Goal: Contribute content: Add original content to the website for others to see

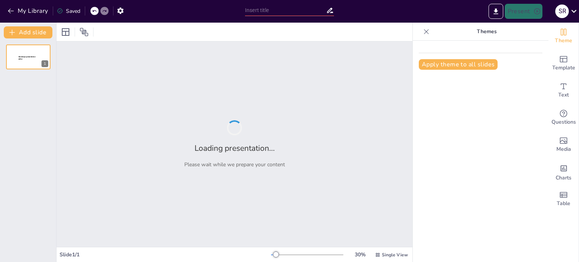
type input "New Sendsteps"
type input "La Junta Nacional y el Camino a la Pensión: Desafíos en Salud Mental en 2025"
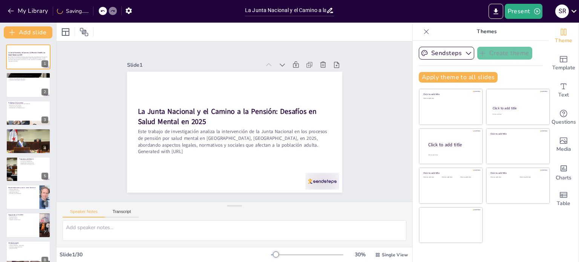
checkbox input "true"
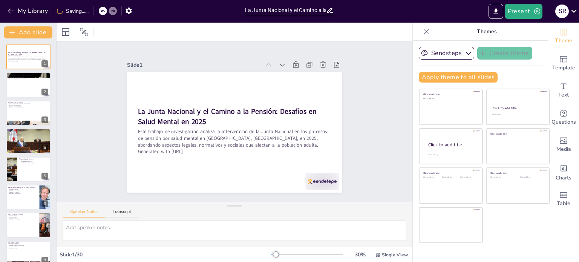
checkbox input "true"
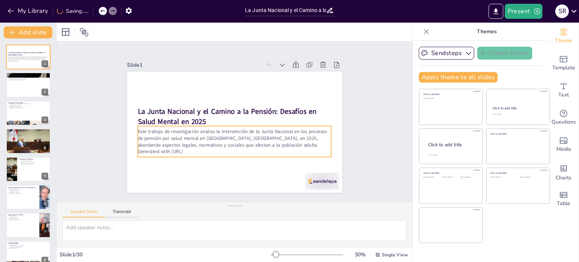
checkbox input "true"
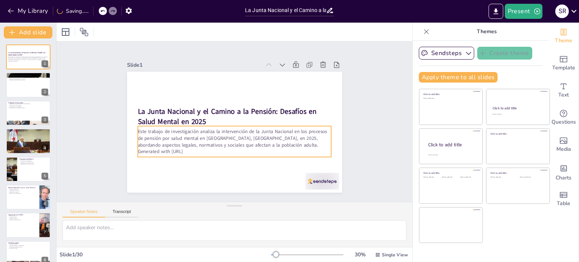
checkbox input "true"
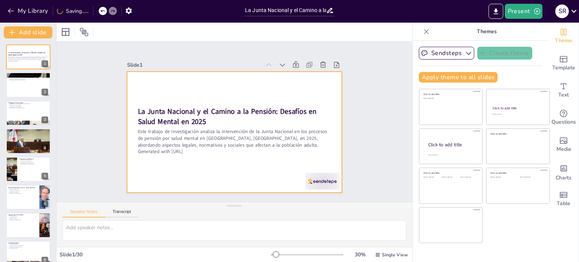
checkbox input "true"
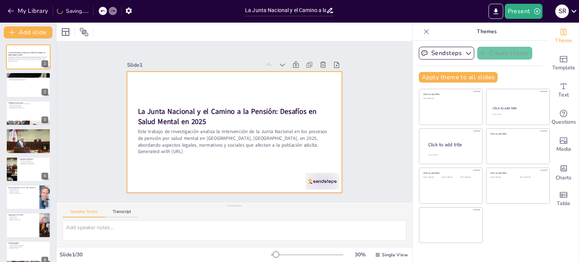
checkbox input "true"
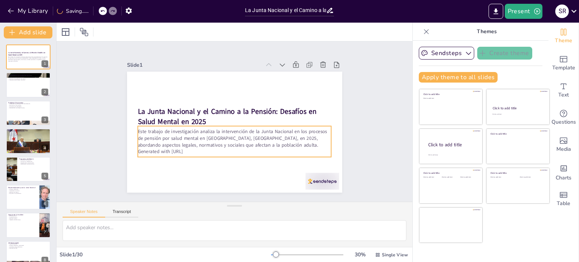
checkbox input "true"
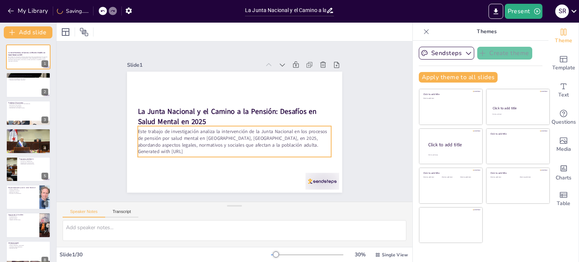
checkbox input "true"
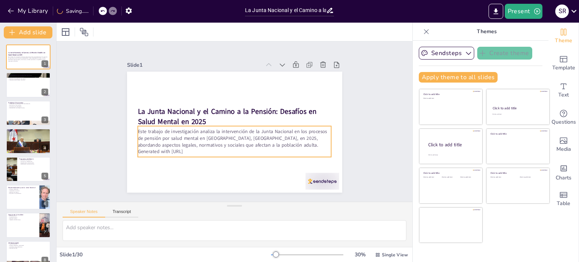
checkbox input "true"
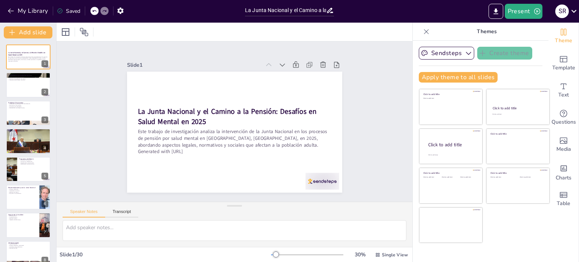
checkbox input "true"
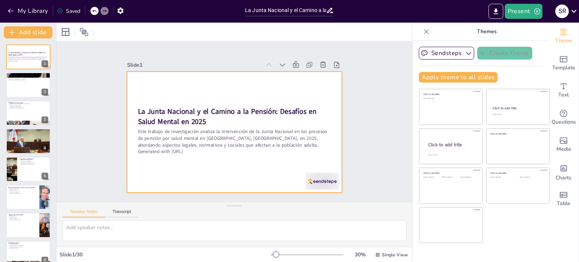
checkbox input "true"
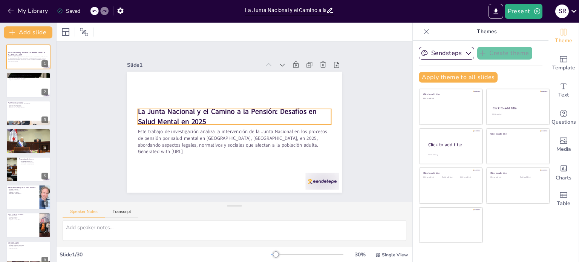
checkbox input "true"
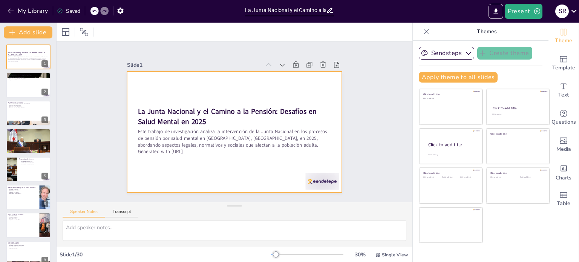
checkbox input "true"
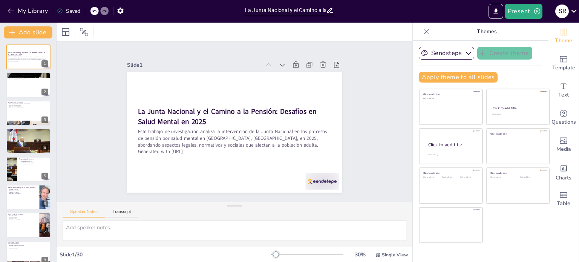
checkbox input "true"
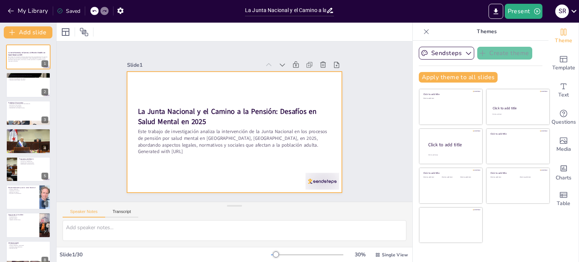
checkbox input "true"
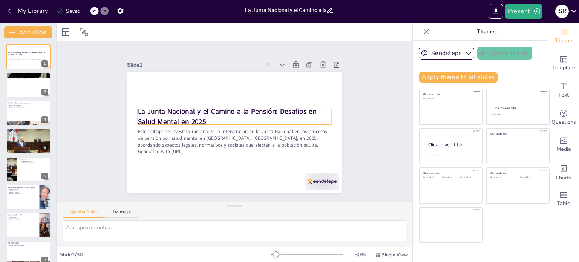
checkbox input "true"
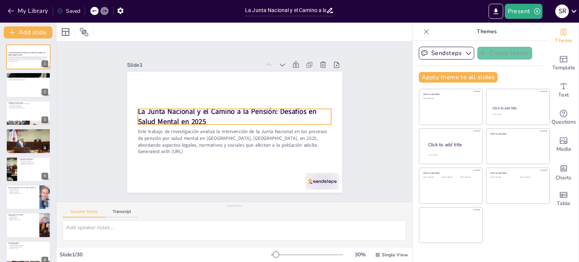
checkbox input "true"
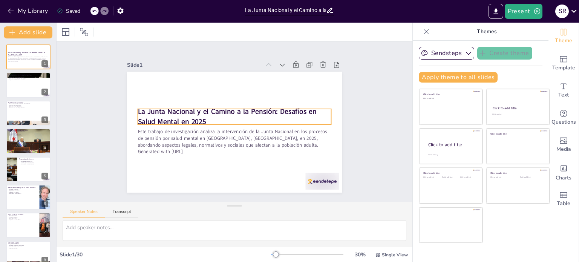
checkbox input "true"
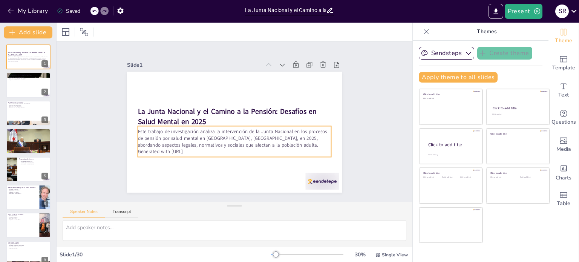
checkbox input "true"
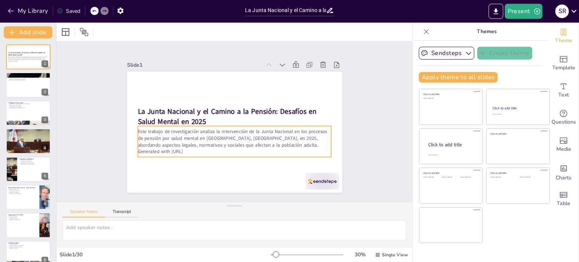
checkbox input "true"
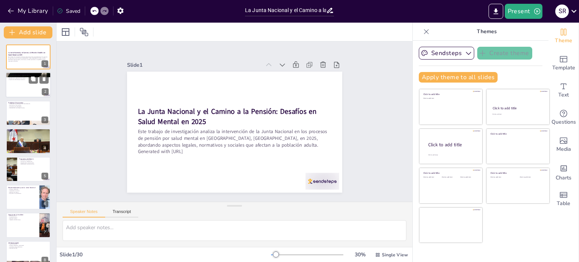
checkbox input "true"
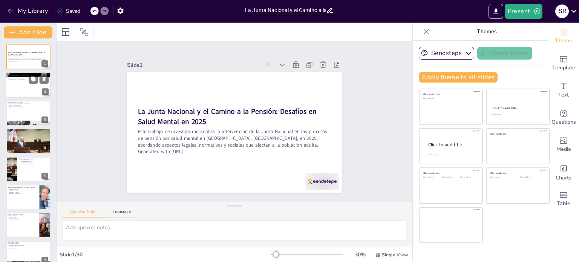
click at [29, 88] on div at bounding box center [28, 85] width 45 height 26
type textarea "La regulación de la Junta Nacional es esencial para asegurar que los procesos d…"
checkbox input "true"
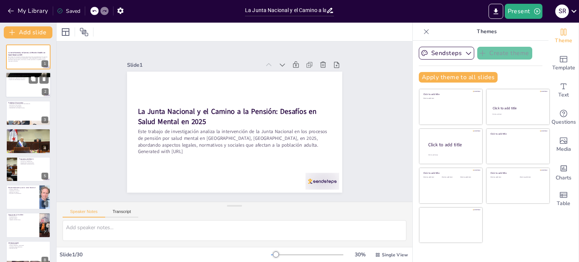
checkbox input "true"
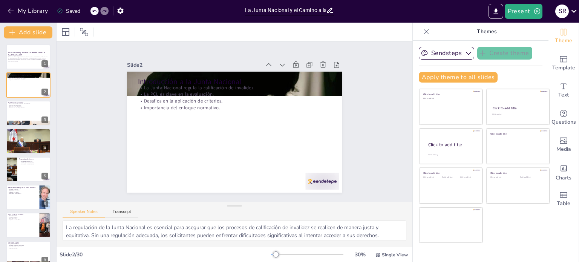
checkbox input "true"
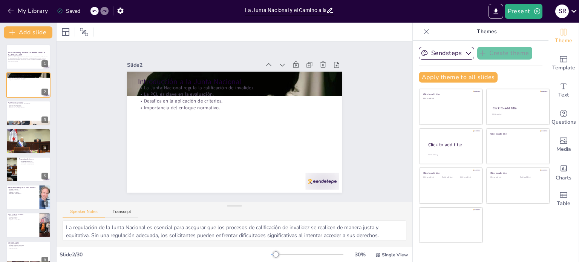
checkbox input "true"
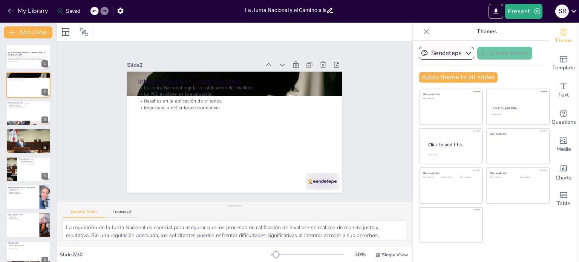
checkbox input "true"
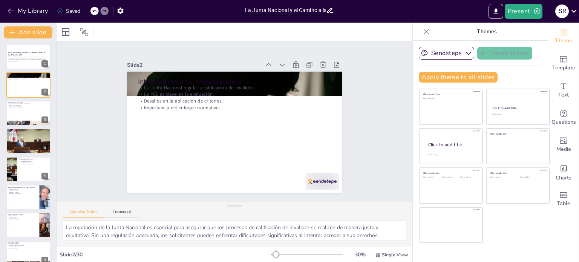
checkbox input "true"
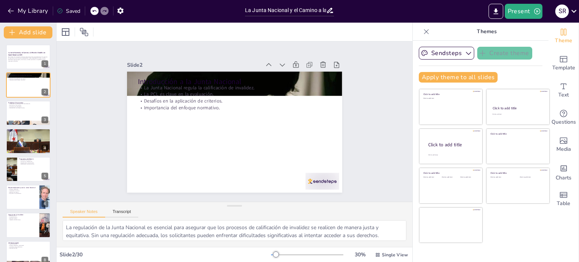
checkbox input "true"
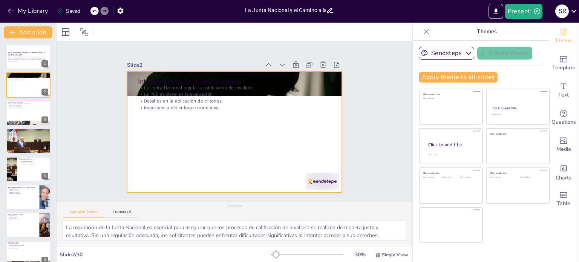
checkbox input "true"
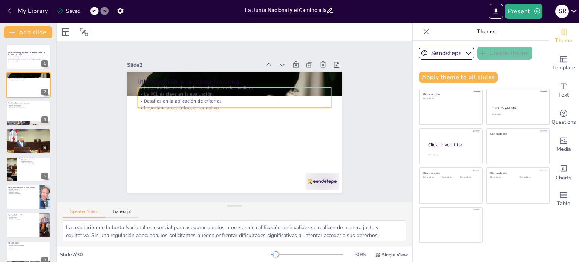
checkbox input "true"
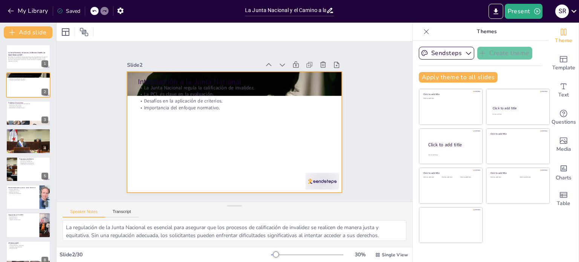
checkbox input "true"
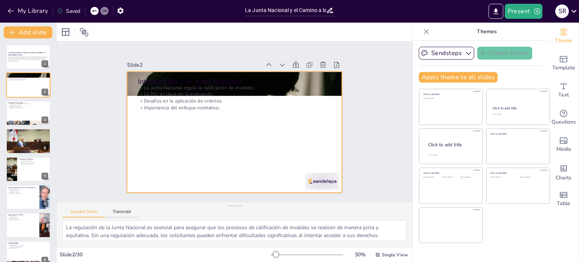
checkbox input "true"
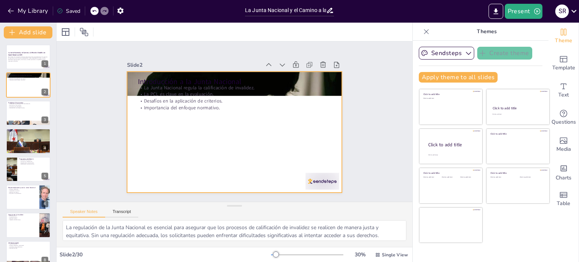
checkbox input "true"
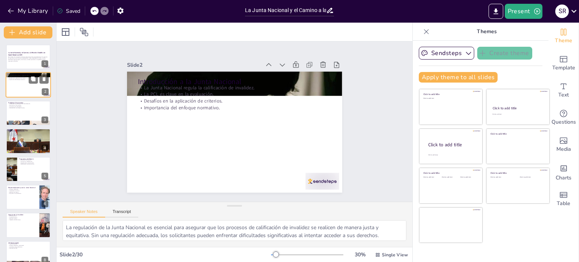
checkbox input "true"
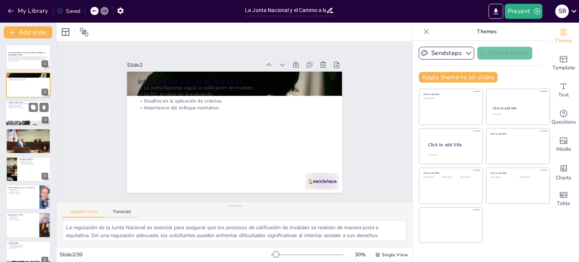
checkbox input "true"
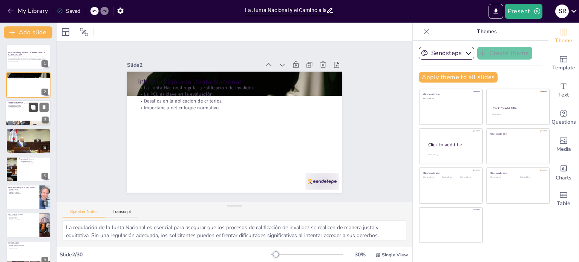
checkbox input "true"
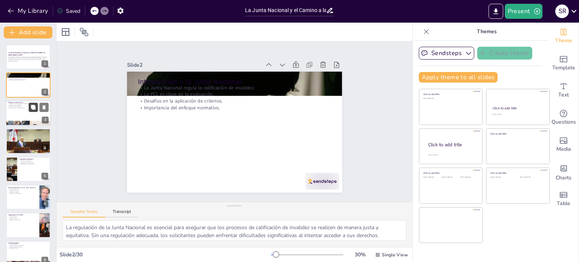
checkbox input "true"
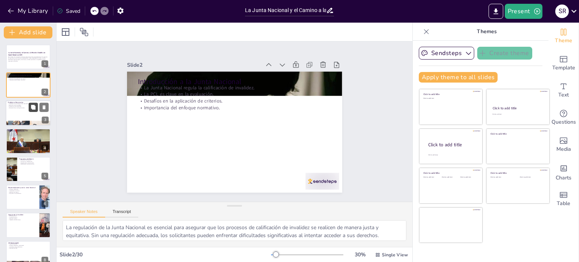
click at [34, 110] on button at bounding box center [33, 106] width 9 height 9
type textarea "La rigidez del Manual Único de Calificación es un obstáculo significativo para …"
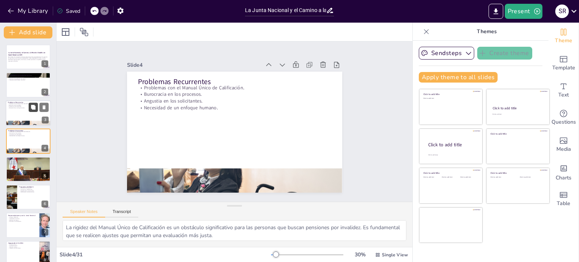
checkbox input "true"
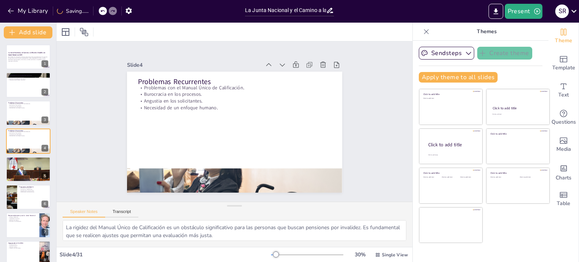
checkbox input "true"
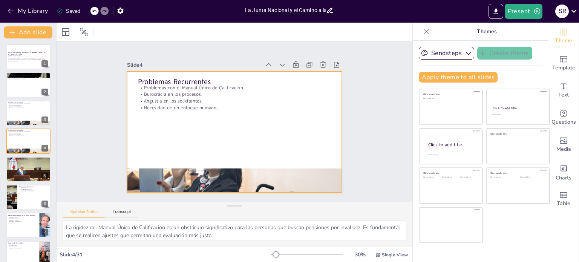
checkbox input "true"
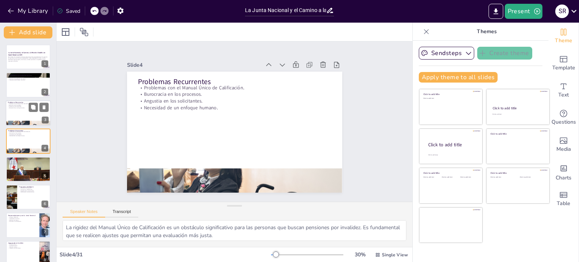
checkbox input "true"
click at [29, 64] on div at bounding box center [28, 57] width 45 height 26
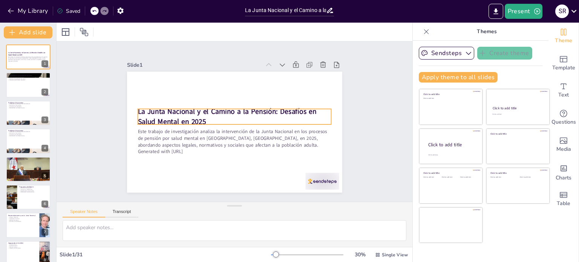
click at [138, 109] on strong "La Junta Nacional y el Camino a la Pensión: Desafíos en Salud Mental en 2025" at bounding box center [228, 110] width 180 height 28
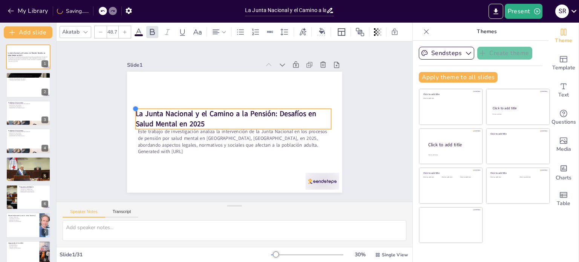
drag, startPoint x: 133, startPoint y: 107, endPoint x: 131, endPoint y: 111, distance: 4.6
click at [131, 111] on div "La Junta Nacional y el Camino a la Pensión: Desafíos en Salud Mental en 2025 Es…" at bounding box center [233, 132] width 226 height 143
click at [137, 115] on strong "La Junta Nacional y el Camino a la Pensión: Desafíos en Salud Mental en 2025" at bounding box center [226, 112] width 182 height 29
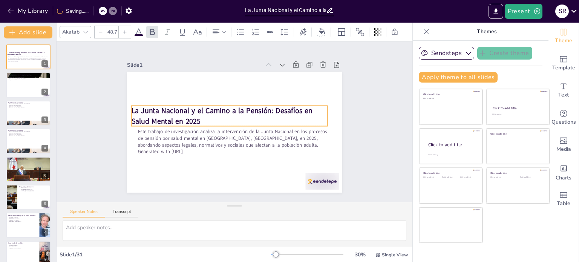
drag, startPoint x: 135, startPoint y: 110, endPoint x: 131, endPoint y: 109, distance: 3.9
click at [131, 109] on strong "La Junta Nacional y el Camino a la Pensión: Desafíos en Salud Mental en 2025" at bounding box center [222, 109] width 182 height 29
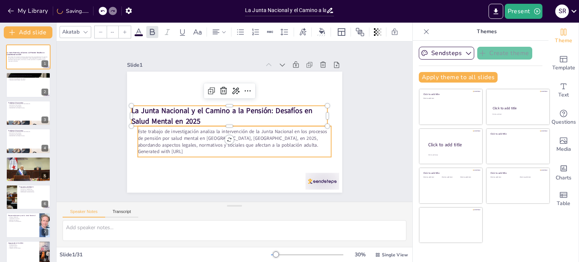
click at [164, 144] on p "Este trabajo de investigación analiza la intervención de la Junta Nacional en l…" at bounding box center [232, 138] width 194 height 40
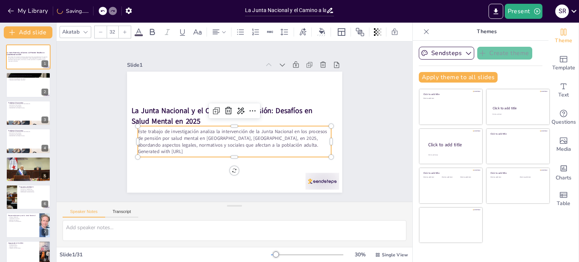
click at [137, 128] on p "Este trabajo de investigación analiza la intervención de la Junta Nacional en l…" at bounding box center [232, 138] width 194 height 40
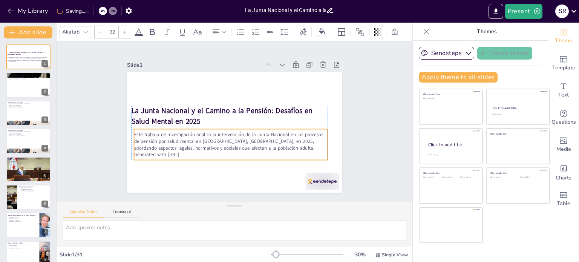
drag, startPoint x: 134, startPoint y: 127, endPoint x: 128, endPoint y: 130, distance: 6.7
click at [134, 131] on p "Este trabajo de investigación analiza la intervención de la Junta Nacional en l…" at bounding box center [231, 141] width 194 height 20
click at [221, 141] on p "Este trabajo de investigación analiza la intervención de la Junta Nacional en l…" at bounding box center [225, 138] width 190 height 79
click at [194, 154] on p "Generated with [URL]" at bounding box center [226, 157] width 193 height 27
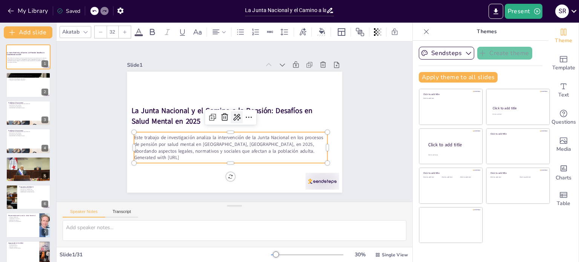
click at [232, 115] on icon at bounding box center [237, 117] width 10 height 10
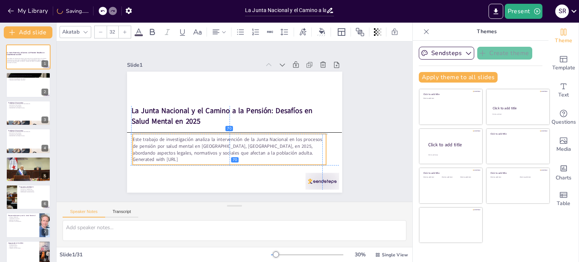
drag, startPoint x: 129, startPoint y: 134, endPoint x: 125, endPoint y: 136, distance: 4.1
click at [133, 83] on div "La Junta Nacional y el Camino a la Pensión: Desafíos en Salud Mental en 2025 Es…" at bounding box center [240, 72] width 214 height 23
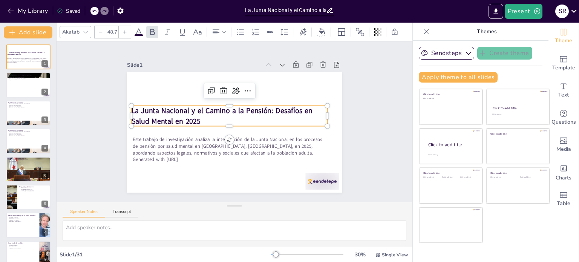
click at [136, 108] on strong "La Junta Nacional y el Camino a la Pensión: Desafíos en Salud Mental en 2025" at bounding box center [222, 109] width 182 height 29
click at [136, 108] on strong "La Junta Nacional y el Camino a la Pensión: Desafíos en Salud Mental en 2025" at bounding box center [223, 109] width 182 height 29
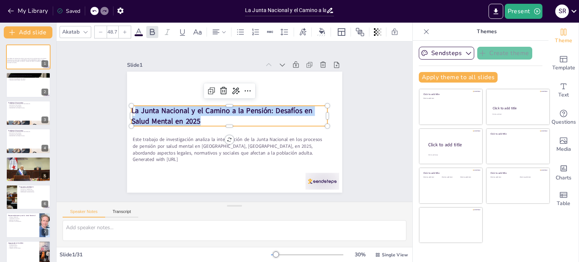
drag, startPoint x: 129, startPoint y: 109, endPoint x: 211, endPoint y: 122, distance: 82.8
click at [211, 122] on p "La Junta Nacional y el Camino a la Pensión: Desafíos en Salud Mental en 2025" at bounding box center [229, 116] width 196 height 20
copy strong "a Junta Nacional y el Camino a la Pensión: Desafíos en Salud Mental en 2025"
click at [28, 85] on div at bounding box center [28, 85] width 45 height 26
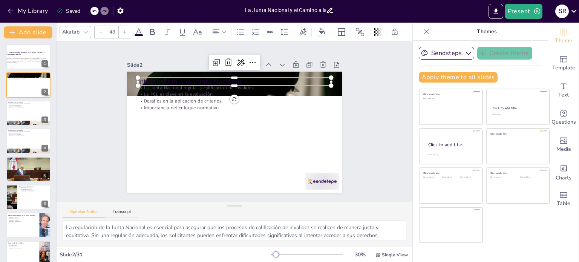
click at [142, 78] on p "Introducción a la Junta Nacional" at bounding box center [239, 82] width 194 height 30
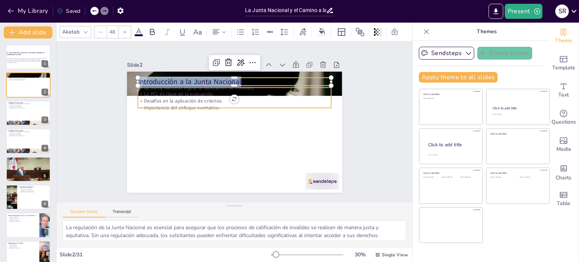
drag, startPoint x: 134, startPoint y: 80, endPoint x: 238, endPoint y: 88, distance: 104.3
click at [238, 88] on div "La Junta Nacional regula la calificación de invalidez. La PCL es clave en la ev…" at bounding box center [233, 132] width 226 height 143
click at [175, 88] on p "La PCL es clave en la evaluación." at bounding box center [237, 94] width 193 height 27
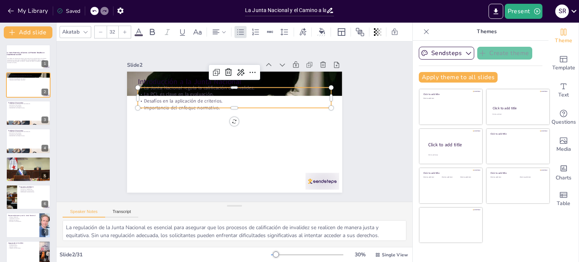
click at [166, 94] on p "La PCL es clave en la evaluación." at bounding box center [237, 94] width 193 height 27
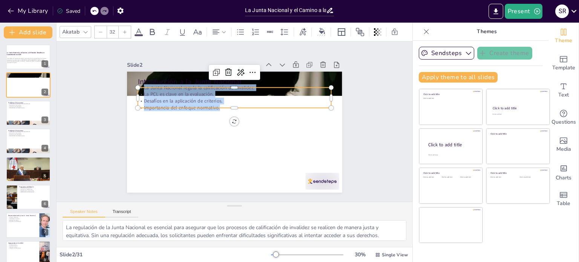
drag, startPoint x: 138, startPoint y: 86, endPoint x: 214, endPoint y: 103, distance: 77.2
click at [214, 103] on div "La Junta Nacional regula la calificación de invalidez. La PCL es clave en la ev…" at bounding box center [236, 97] width 195 height 47
copy div "La Junta Nacional regula la calificación de invalidez. La PCL es clave en la ev…"
click at [35, 113] on div at bounding box center [28, 113] width 45 height 26
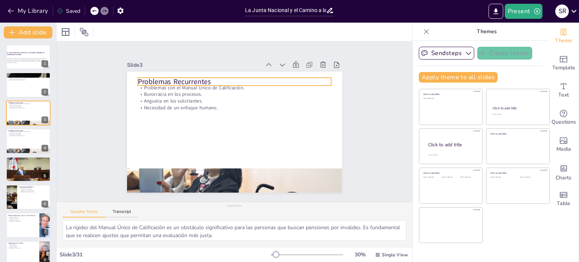
click at [204, 76] on p "Problemas Recurrentes" at bounding box center [239, 82] width 194 height 30
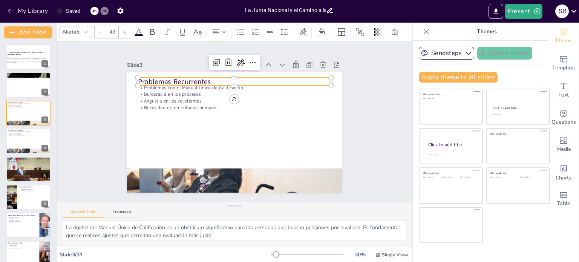
click at [154, 79] on p "Problemas Recurrentes" at bounding box center [239, 82] width 194 height 30
drag, startPoint x: 134, startPoint y: 78, endPoint x: 211, endPoint y: 79, distance: 77.3
click at [211, 79] on p "Problemas Recurrentes" at bounding box center [239, 82] width 194 height 30
copy p "Problemas Recurrentes"
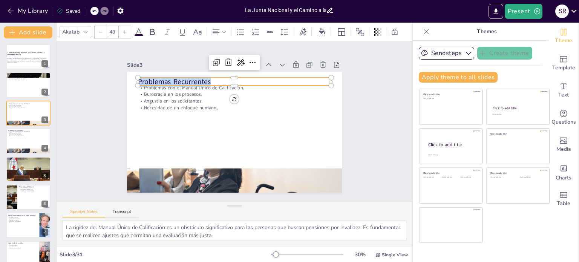
click at [211, 79] on p "Problemas Recurrentes" at bounding box center [242, 83] width 191 height 50
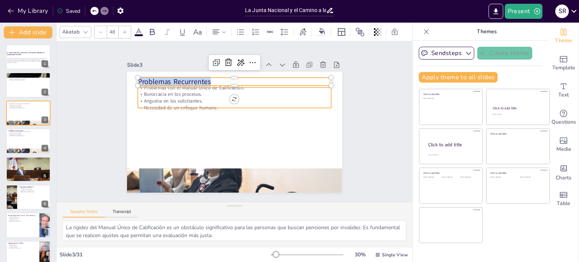
click at [178, 93] on p "Burocracia en los procesos." at bounding box center [237, 94] width 193 height 27
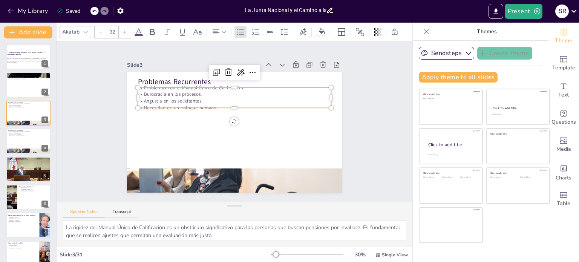
click at [178, 93] on p "Burocracia en los procesos." at bounding box center [237, 94] width 193 height 27
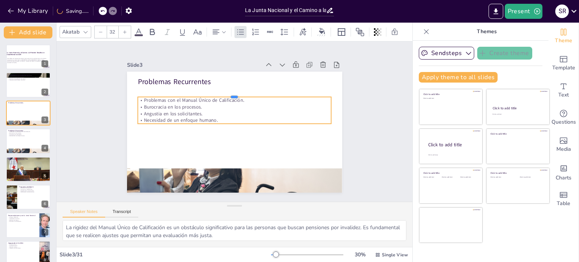
drag, startPoint x: 139, startPoint y: 84, endPoint x: 188, endPoint y: 93, distance: 49.9
click at [188, 93] on div at bounding box center [235, 94] width 194 height 6
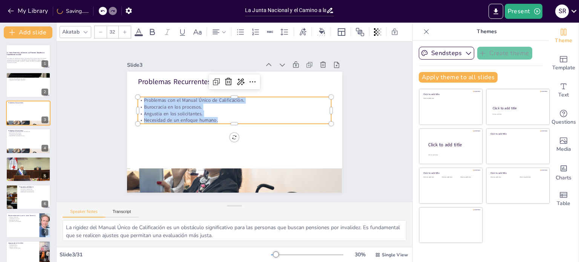
drag, startPoint x: 137, startPoint y: 98, endPoint x: 216, endPoint y: 116, distance: 81.5
click at [216, 116] on div "Problemas con el Manual Único de Calificación. Burocracia en los procesos. Angu…" at bounding box center [235, 110] width 195 height 47
copy div "Problemas con el Manual Único de Calificación. Burocracia en los procesos. Angu…"
click at [30, 140] on div at bounding box center [28, 141] width 45 height 26
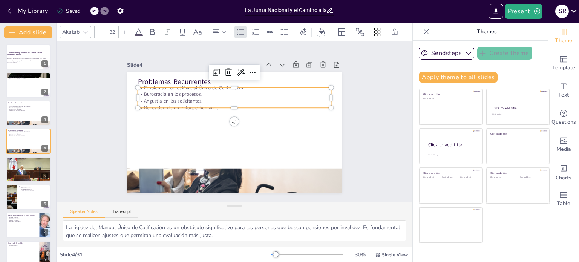
click at [141, 86] on p "Problemas con el Manual Único de Calificación." at bounding box center [237, 87] width 193 height 27
click at [141, 85] on p "Problemas con el Manual Único de Calificación." at bounding box center [237, 87] width 193 height 27
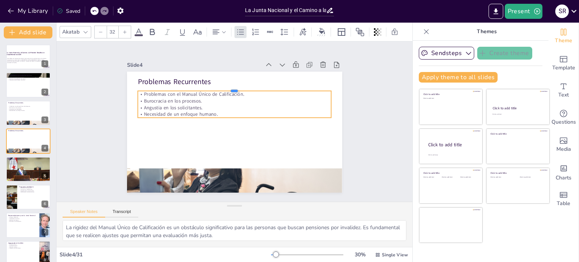
drag, startPoint x: 138, startPoint y: 84, endPoint x: 150, endPoint y: 87, distance: 12.5
click at [150, 87] on div at bounding box center [237, 88] width 193 height 26
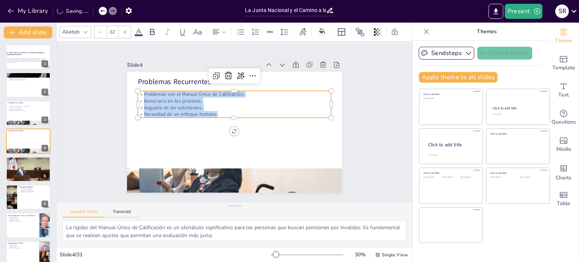
drag, startPoint x: 139, startPoint y: 91, endPoint x: 237, endPoint y: 111, distance: 100.4
click at [237, 111] on div "Problemas con el Manual Único de Calificación. Burocracia en los procesos. Angu…" at bounding box center [238, 105] width 195 height 66
copy div "Problemas con el Manual Único de Calificación. Burocracia en los procesos. Angu…"
click at [29, 136] on button at bounding box center [33, 135] width 9 height 9
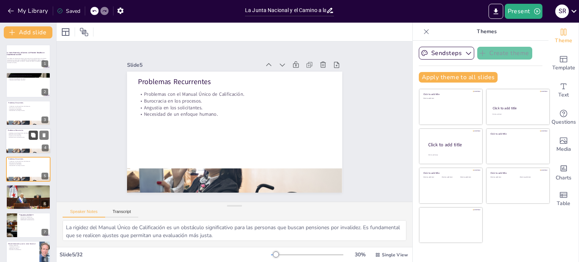
scroll to position [19, 0]
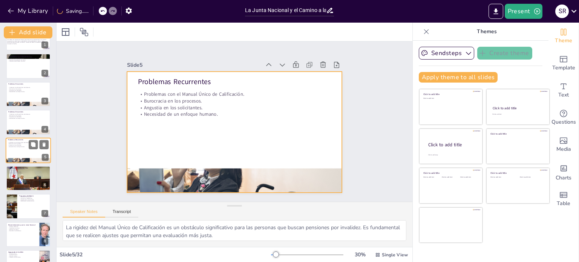
click at [29, 150] on div at bounding box center [28, 151] width 45 height 26
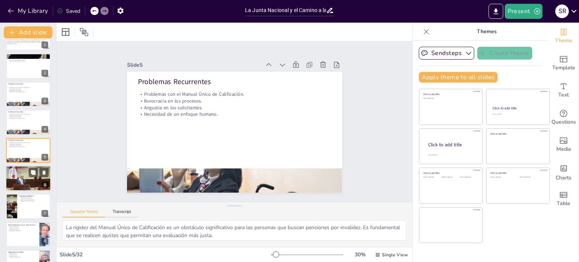
click at [19, 178] on div at bounding box center [28, 178] width 45 height 31
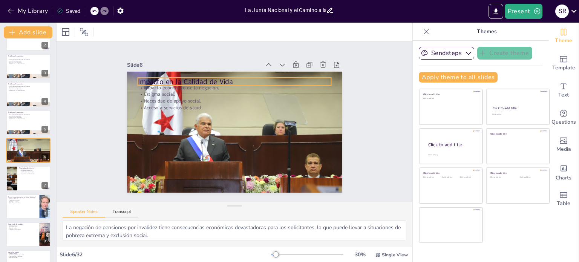
click at [142, 78] on p "Impacto en la Calidad de Vida" at bounding box center [239, 82] width 194 height 30
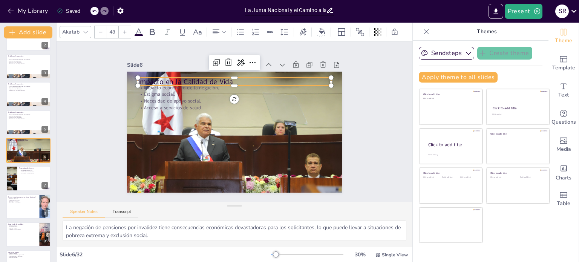
click at [142, 78] on p "Impacto en la Calidad de Vida" at bounding box center [239, 82] width 194 height 30
drag, startPoint x: 132, startPoint y: 78, endPoint x: 237, endPoint y: 83, distance: 105.6
click at [237, 83] on p "Impacto en la Calidad de Vida" at bounding box center [239, 82] width 194 height 30
copy p "Impacto en la Calidad de Vida"
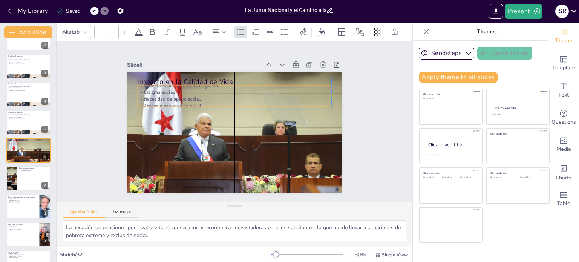
click at [145, 92] on p "Estigma social." at bounding box center [240, 93] width 191 height 47
click at [144, 92] on p "Estigma social." at bounding box center [237, 92] width 193 height 27
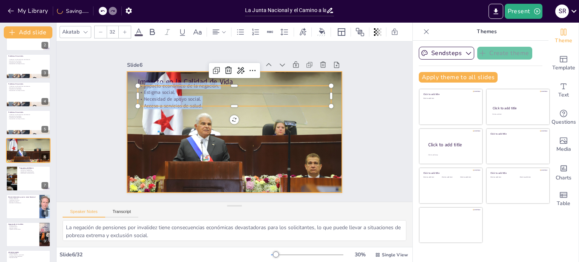
drag, startPoint x: 140, startPoint y: 85, endPoint x: 205, endPoint y: 112, distance: 70.4
click at [205, 112] on div "Impacto en la Calidad de Vida Impacto económico de la negación. Estigma social.…" at bounding box center [234, 132] width 215 height 121
copy div "mpacto económico de la negación. Estigma social. Necesidad de apoyo social. Acc…"
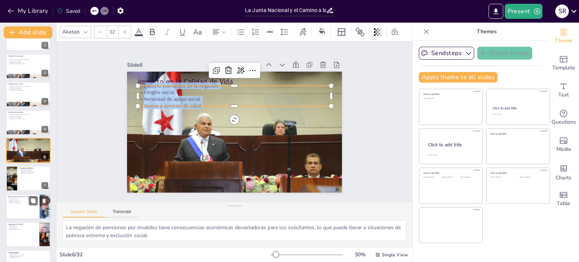
click at [18, 181] on div at bounding box center [28, 178] width 44 height 25
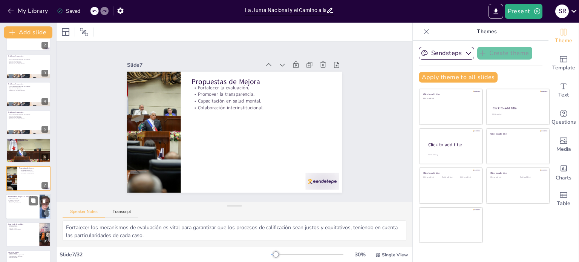
scroll to position [75, 0]
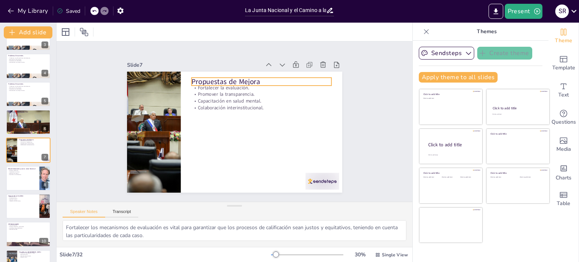
click at [188, 78] on div "Propuestas de Mejora Fortalecer la evaluación. Promover la transparencia. Capac…" at bounding box center [233, 132] width 226 height 143
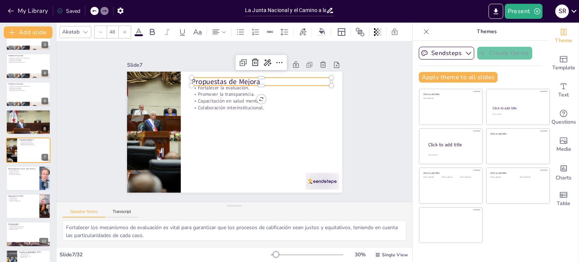
click at [203, 70] on div at bounding box center [207, 67] width 8 height 8
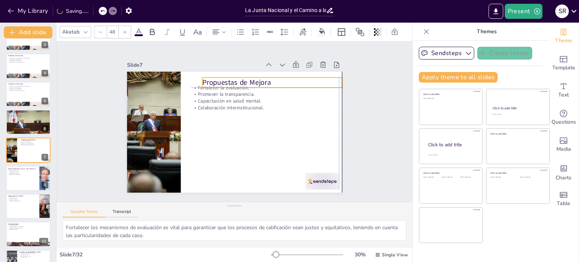
drag, startPoint x: 188, startPoint y: 80, endPoint x: 199, endPoint y: 80, distance: 10.6
click at [206, 80] on p "Propuestas de Mejora" at bounding box center [276, 86] width 140 height 24
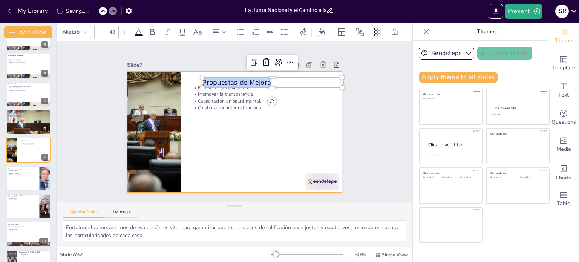
drag, startPoint x: 198, startPoint y: 78, endPoint x: 240, endPoint y: 69, distance: 42.8
click at [240, 69] on div "Fortalecer la evaluación. Promover la transparencia. Capacitación en salud ment…" at bounding box center [233, 132] width 226 height 143
copy p "Propuestas de Mejora"
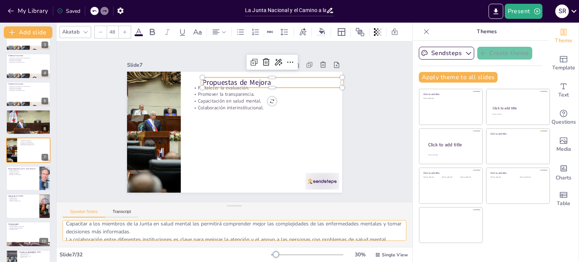
scroll to position [49, 0]
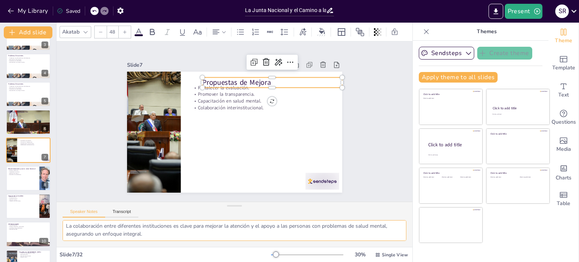
drag, startPoint x: 65, startPoint y: 227, endPoint x: 185, endPoint y: 249, distance: 122.7
click at [185, 249] on div "Akatab 48 Slide 1 La Junta Nacional y el Camino a la Pensión: Desafíos en Salud…" at bounding box center [235, 142] width 356 height 239
click at [27, 185] on div at bounding box center [28, 178] width 45 height 26
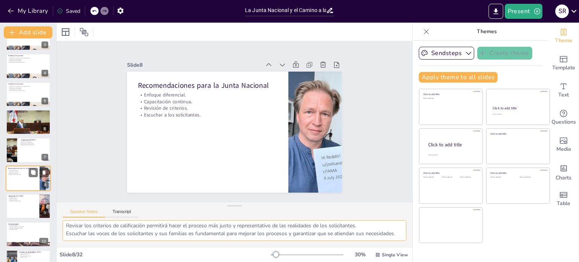
scroll to position [41, 0]
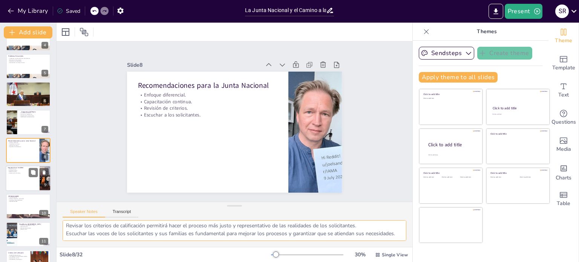
click at [27, 180] on div at bounding box center [28, 178] width 45 height 26
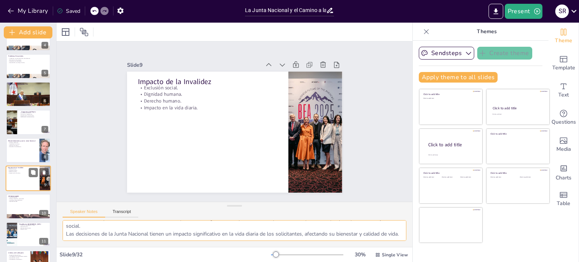
scroll to position [49, 0]
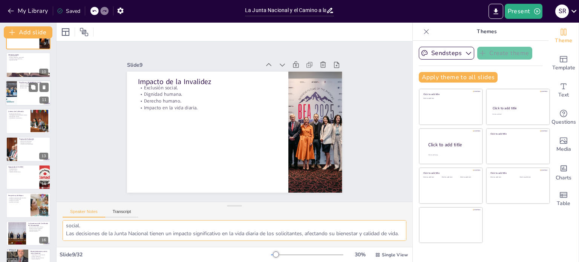
click at [24, 95] on div at bounding box center [28, 93] width 45 height 26
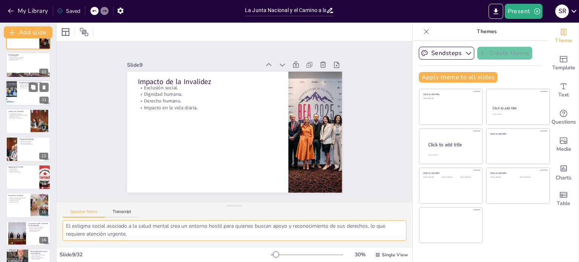
scroll to position [187, 0]
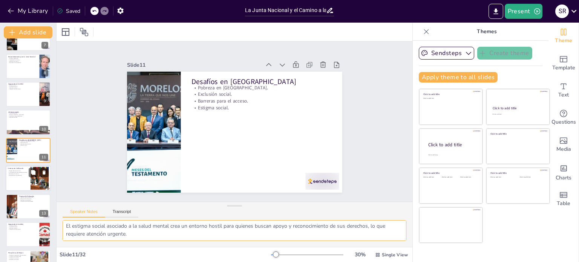
click at [26, 178] on div at bounding box center [28, 178] width 45 height 26
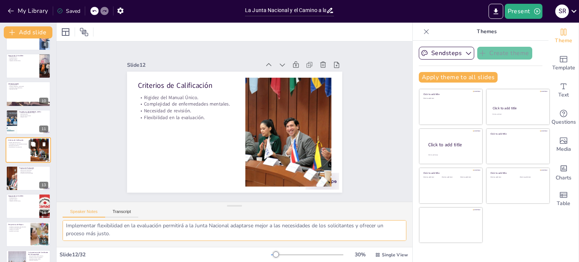
scroll to position [41, 0]
click at [23, 203] on div at bounding box center [28, 206] width 45 height 26
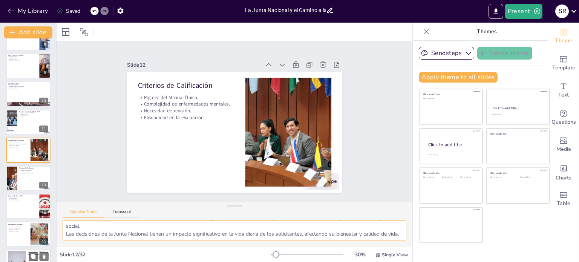
scroll to position [49, 0]
